Goal: Task Accomplishment & Management: Manage account settings

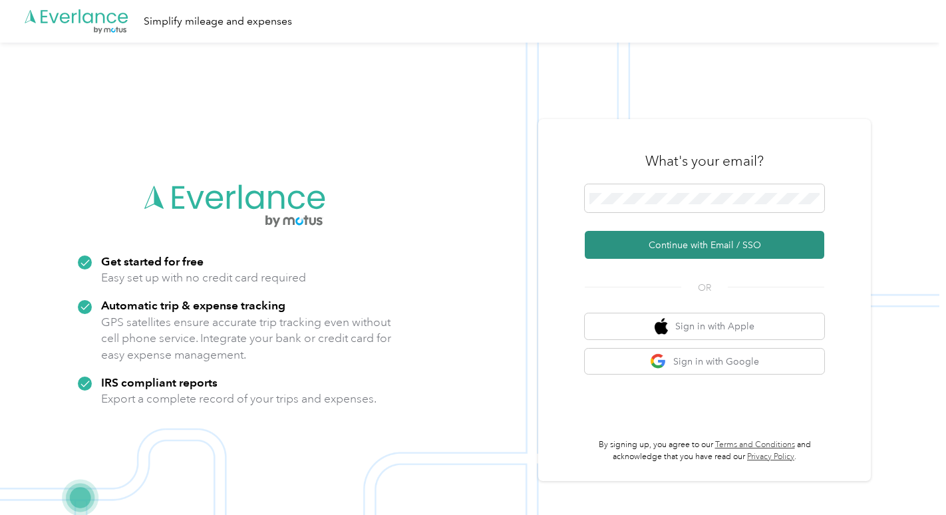
click at [657, 244] on button "Continue with Email / SSO" at bounding box center [705, 245] width 240 height 28
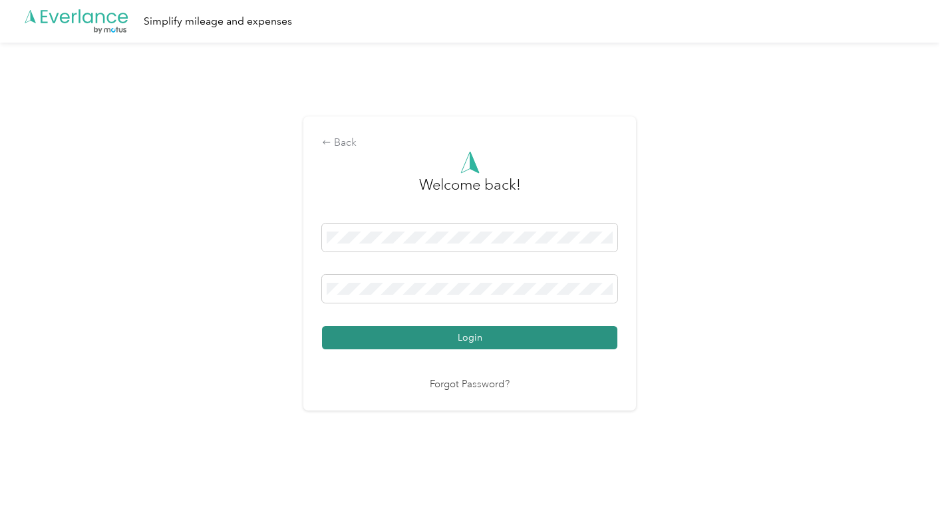
click at [443, 334] on button "Login" at bounding box center [469, 337] width 295 height 23
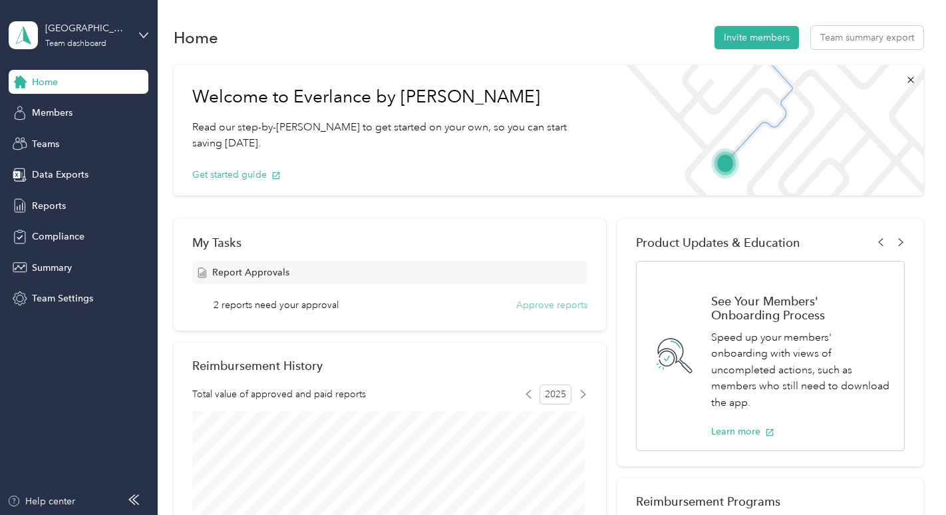
click at [551, 303] on button "Approve reports" at bounding box center [551, 305] width 71 height 14
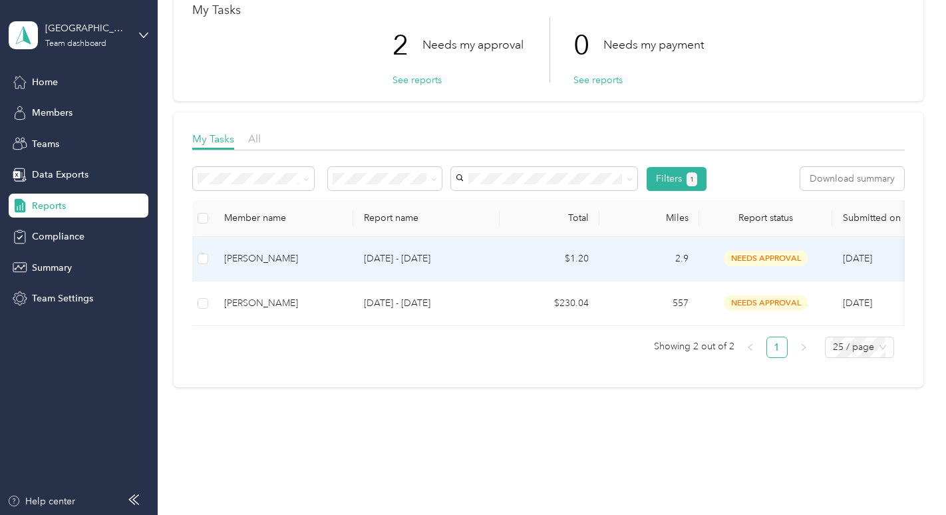
scroll to position [86, 0]
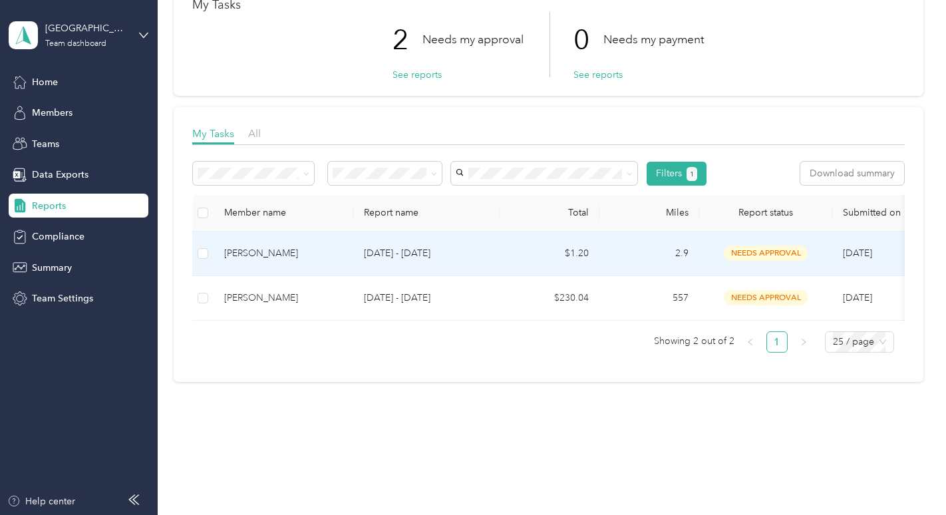
click at [604, 260] on td "2.9" at bounding box center [650, 254] width 100 height 45
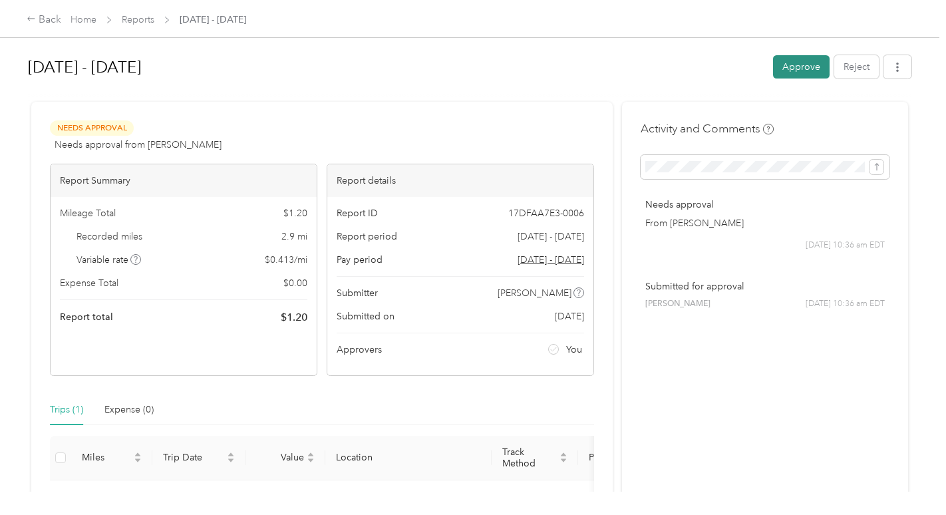
click at [785, 76] on button "Approve" at bounding box center [801, 66] width 57 height 23
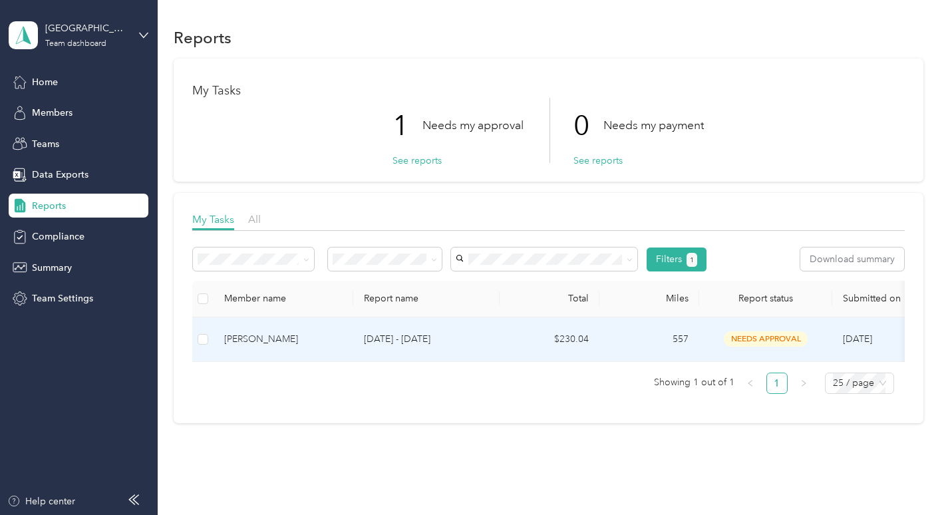
click at [455, 350] on td "[DATE] - [DATE]" at bounding box center [426, 339] width 146 height 45
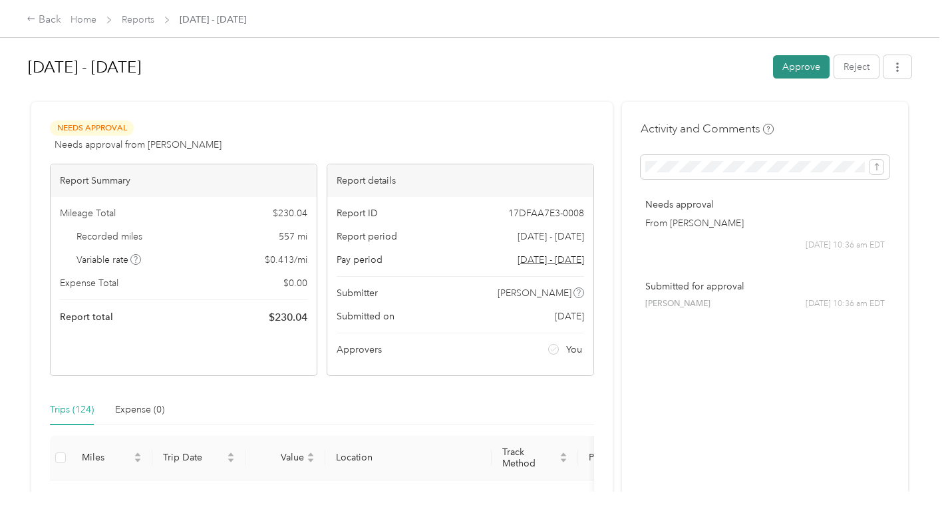
click at [784, 60] on button "Approve" at bounding box center [801, 66] width 57 height 23
